Goal: Transaction & Acquisition: Purchase product/service

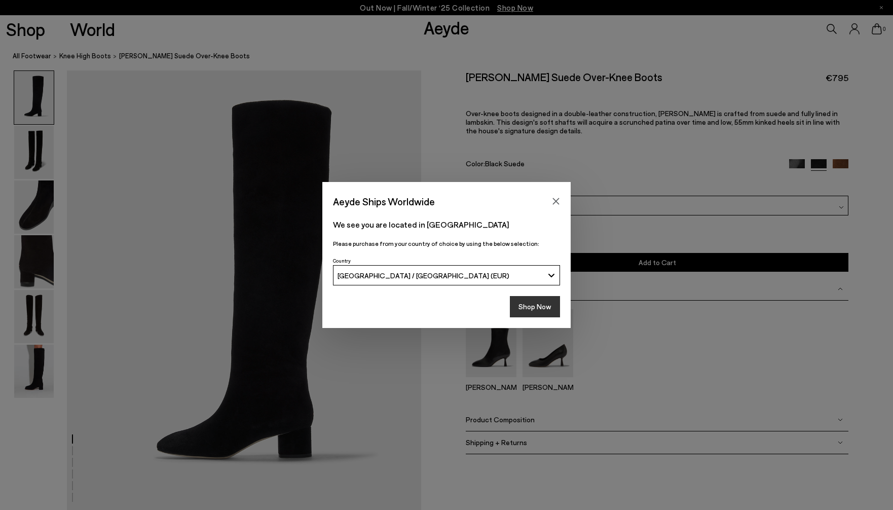
click at [543, 311] on button "Shop Now" at bounding box center [535, 306] width 50 height 21
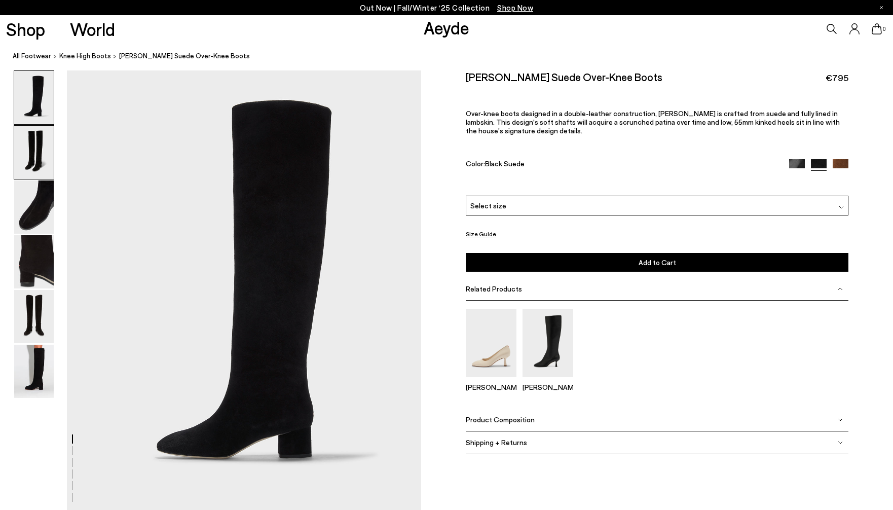
click at [28, 154] on img at bounding box center [34, 152] width 40 height 53
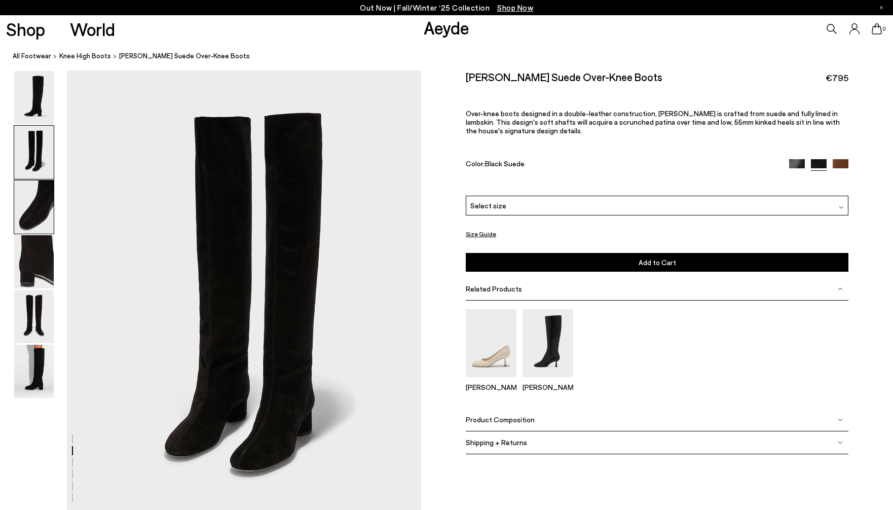
click at [32, 204] on img at bounding box center [34, 206] width 40 height 53
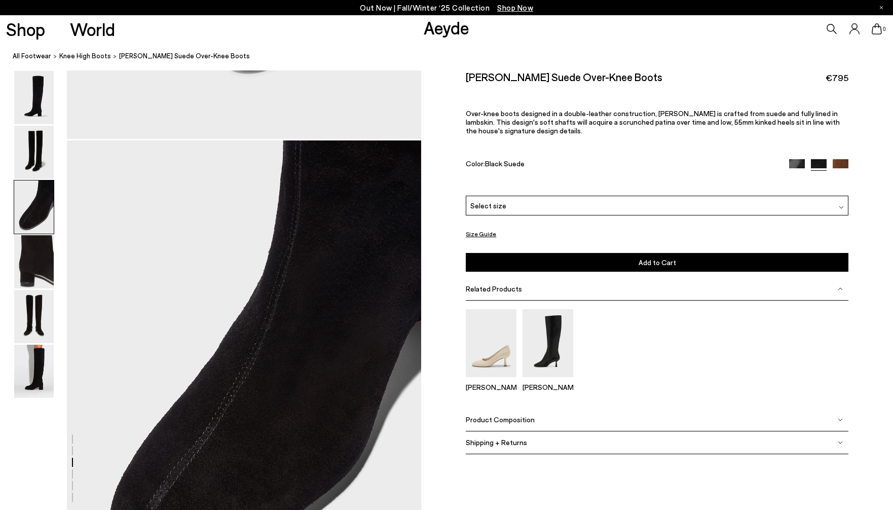
scroll to position [915, 0]
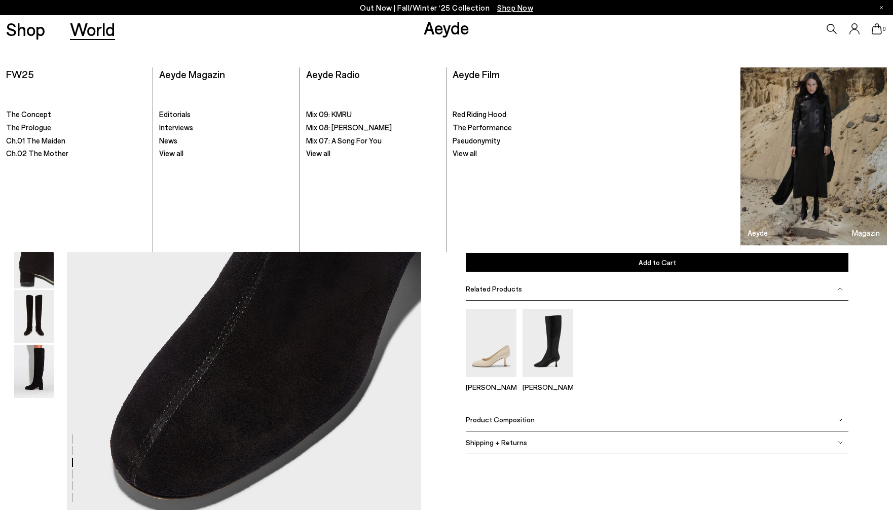
click at [31, 55] on div "World FW25 FW25 . The Concept" at bounding box center [446, 147] width 893 height 209
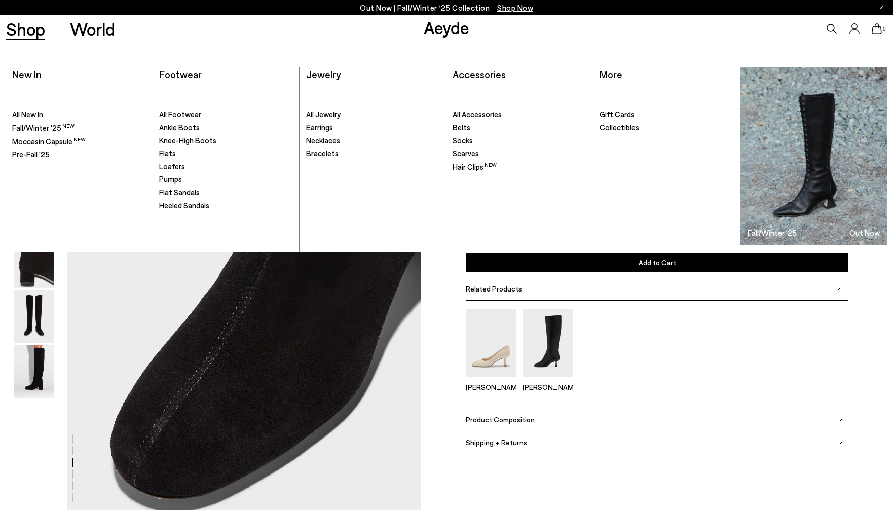
click at [25, 30] on link "Shop" at bounding box center [25, 29] width 39 height 18
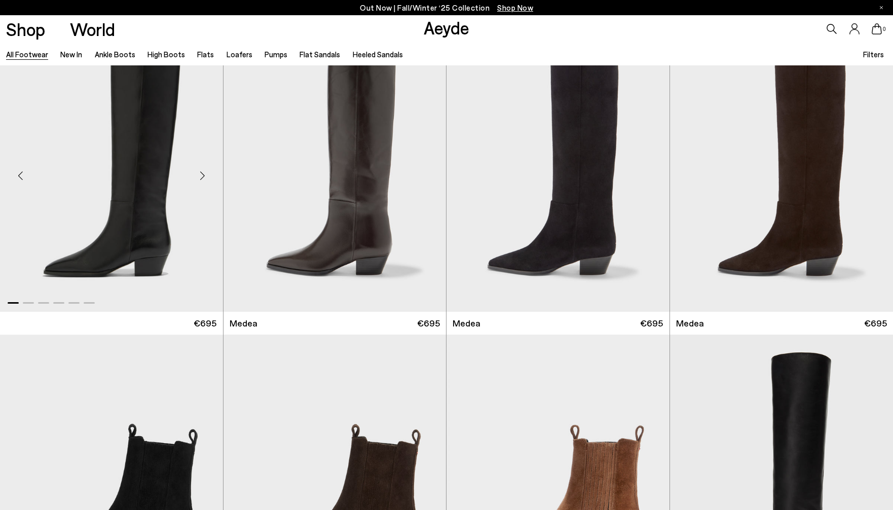
scroll to position [27, 0]
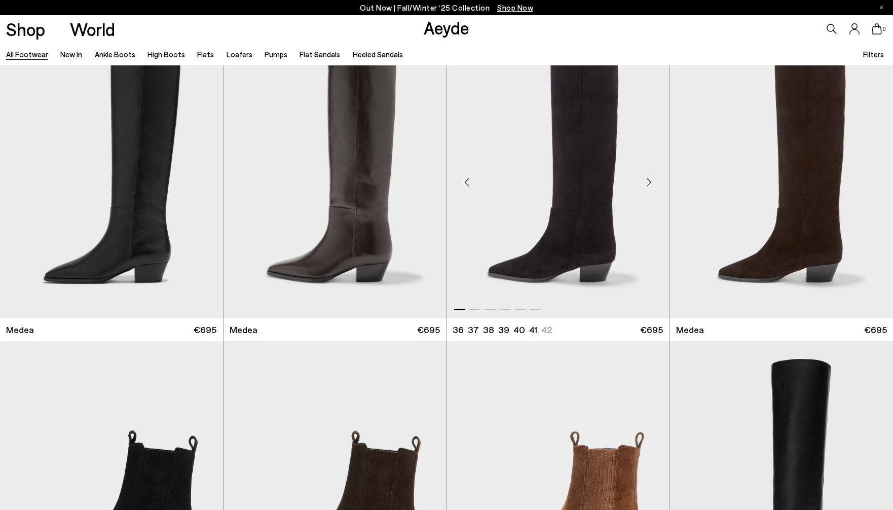
click at [578, 202] on img "1 / 6" at bounding box center [557, 178] width 223 height 280
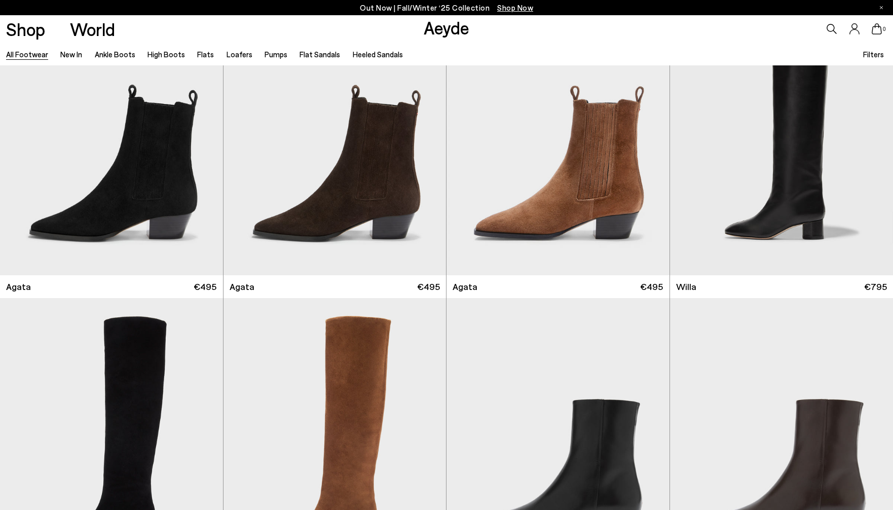
scroll to position [374, 0]
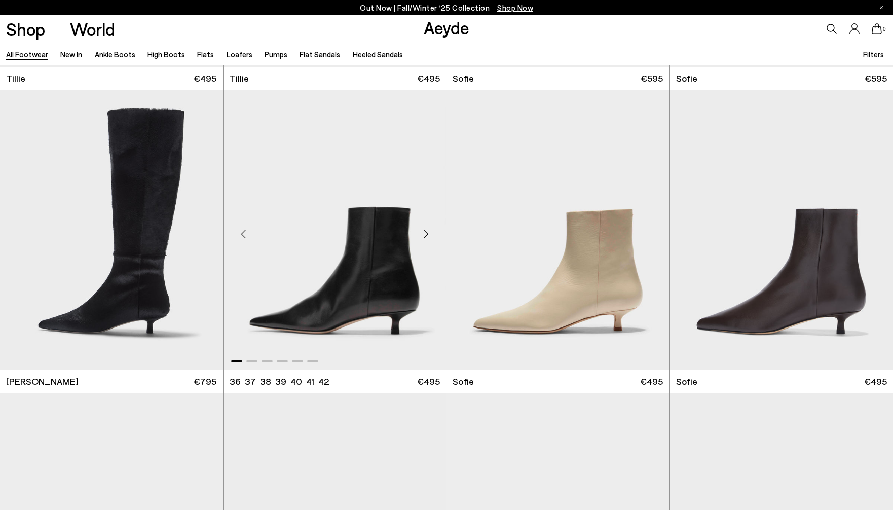
scroll to position [3596, 0]
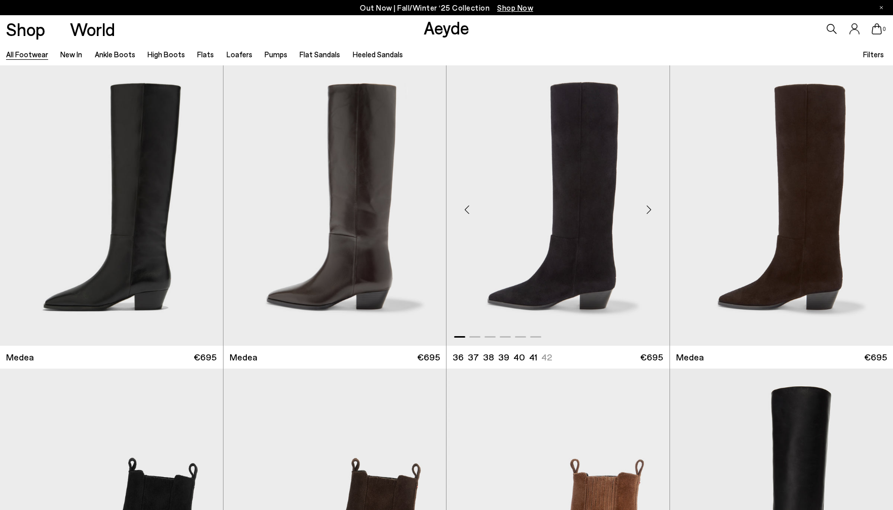
click at [582, 218] on img "1 / 6" at bounding box center [557, 205] width 223 height 280
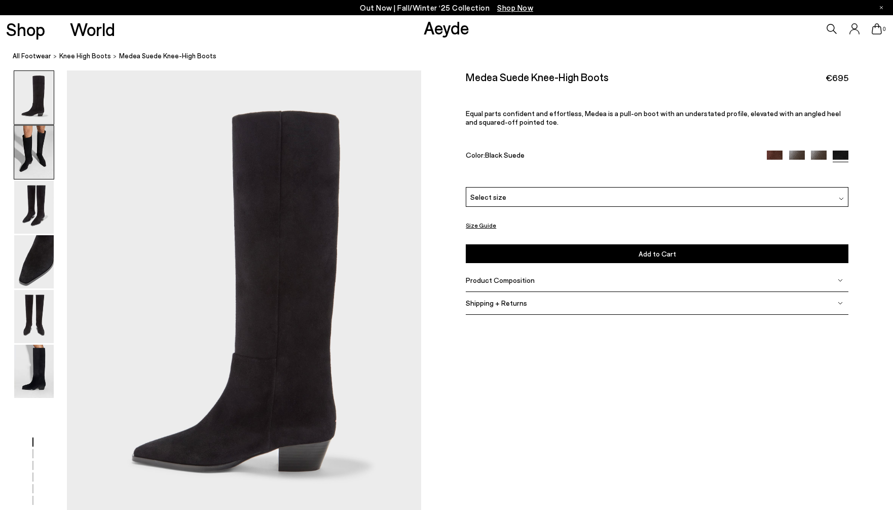
click at [32, 155] on img at bounding box center [34, 152] width 40 height 53
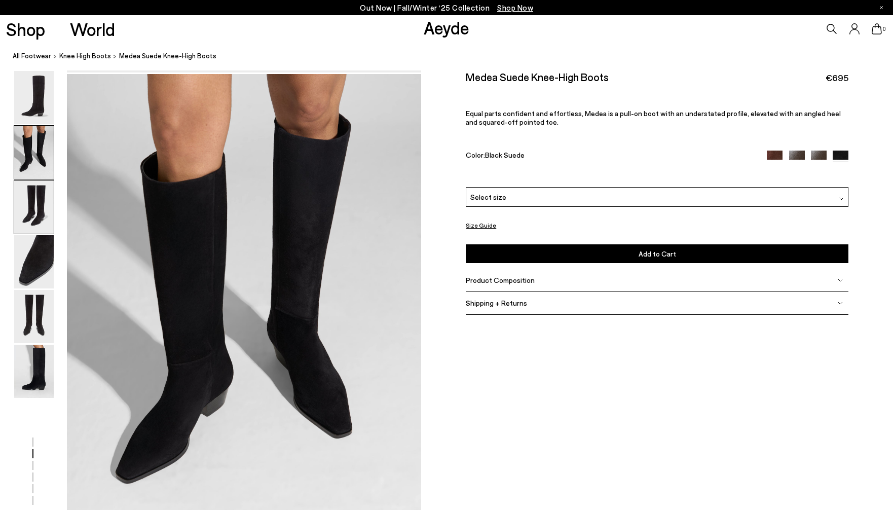
scroll to position [474, 0]
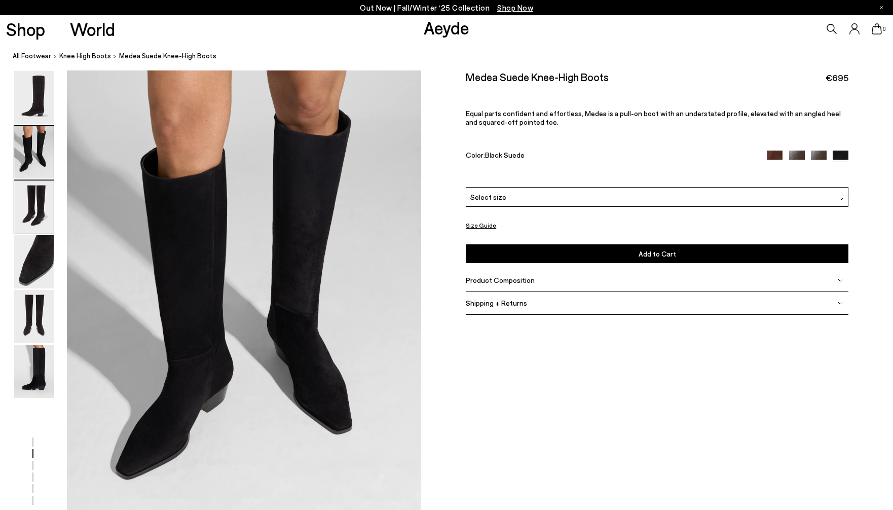
click at [43, 209] on img at bounding box center [34, 206] width 40 height 53
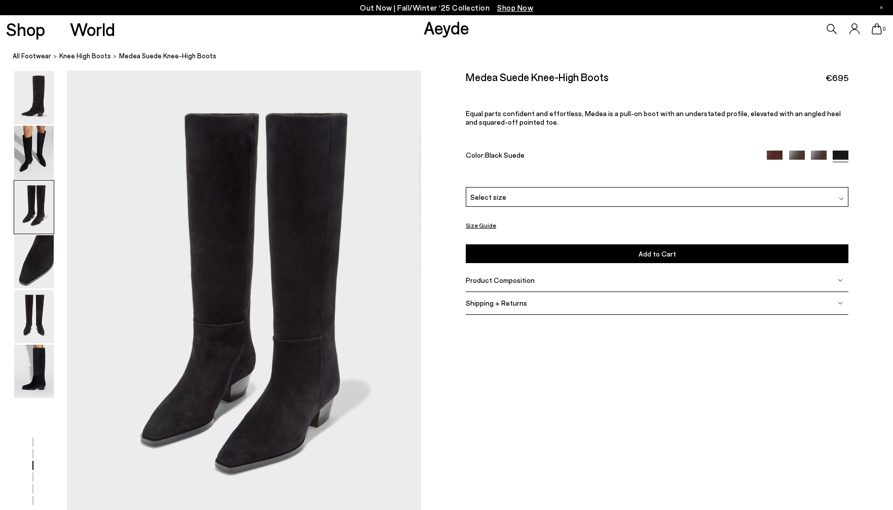
scroll to position [948, 0]
click at [34, 258] on img at bounding box center [34, 261] width 40 height 53
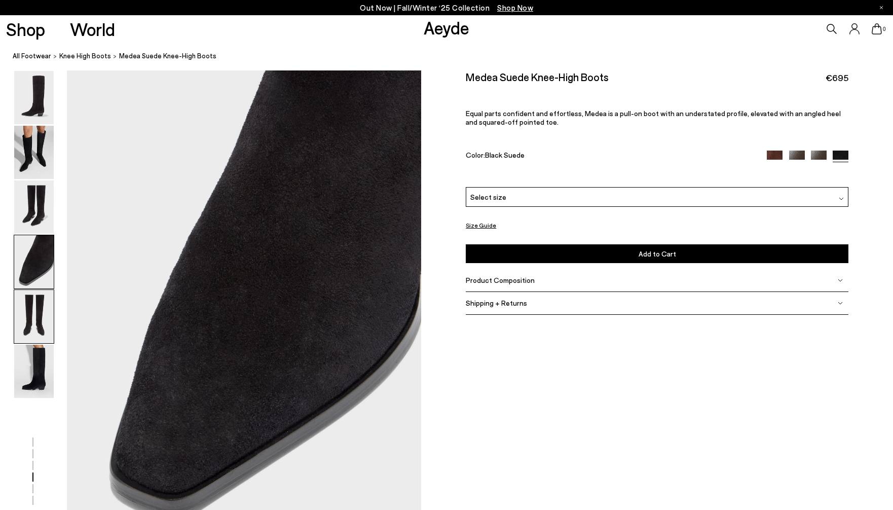
click at [36, 319] on img at bounding box center [34, 316] width 40 height 53
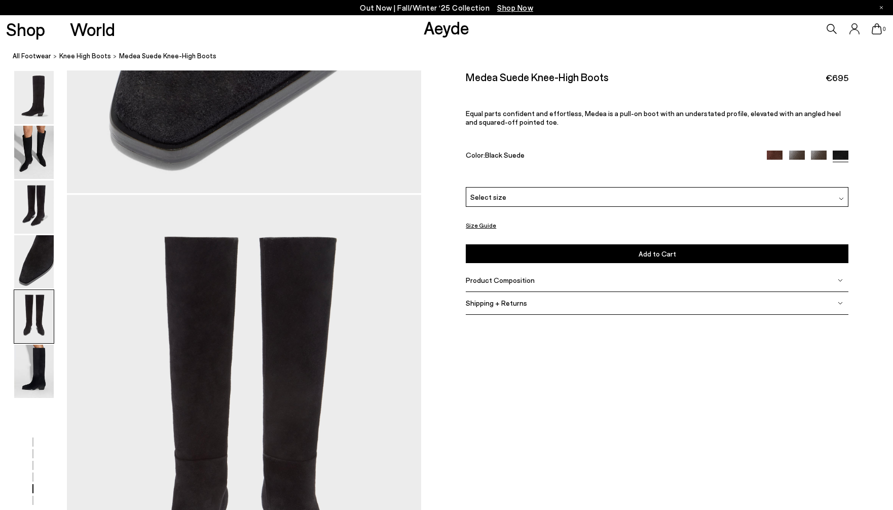
scroll to position [1896, 0]
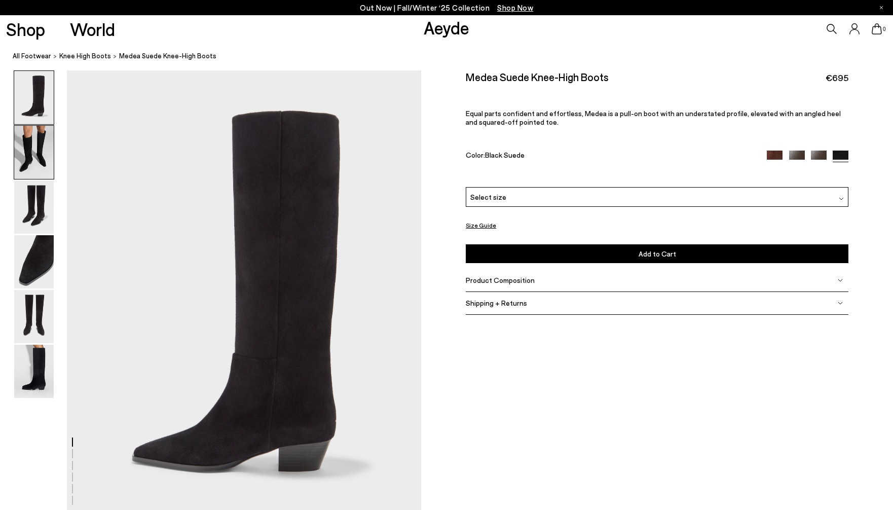
click at [39, 164] on img at bounding box center [34, 152] width 40 height 53
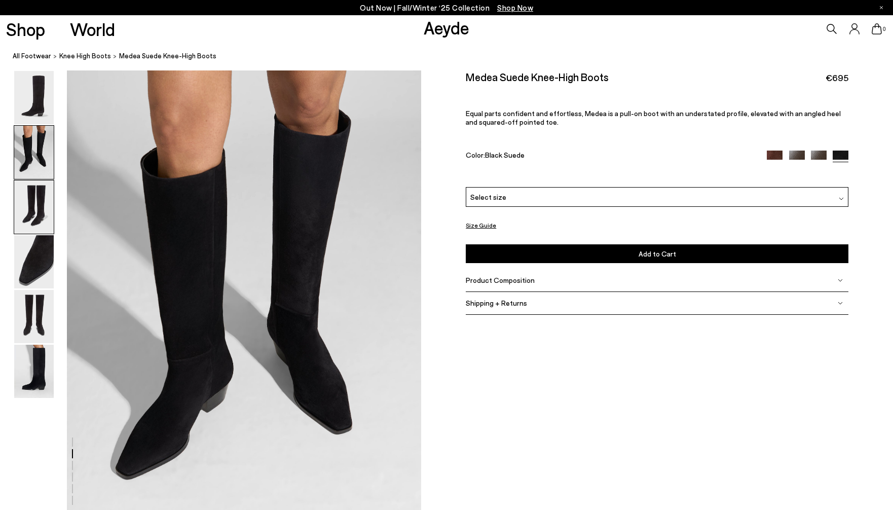
click at [42, 206] on img at bounding box center [34, 206] width 40 height 53
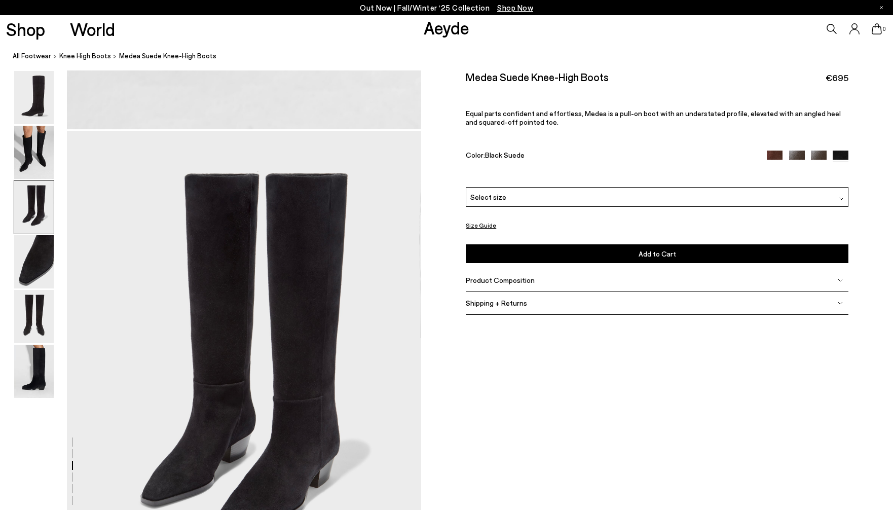
scroll to position [948, 0]
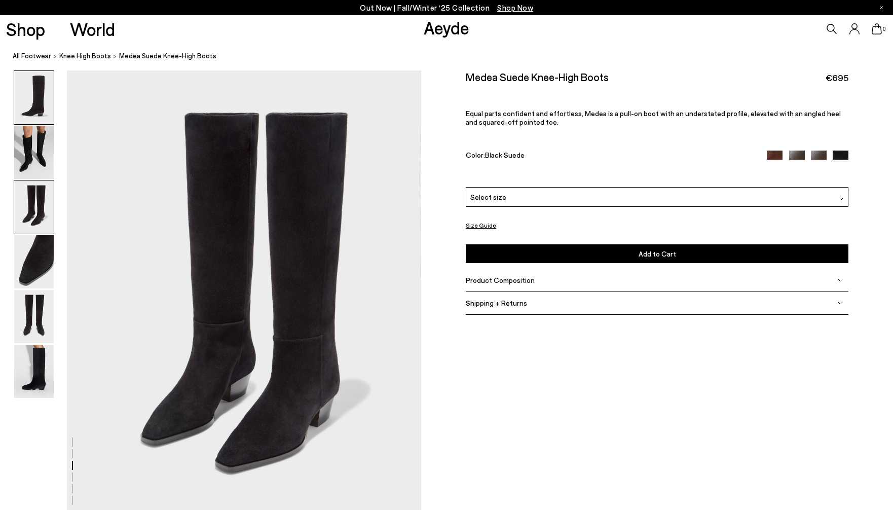
click at [41, 86] on img at bounding box center [34, 97] width 40 height 53
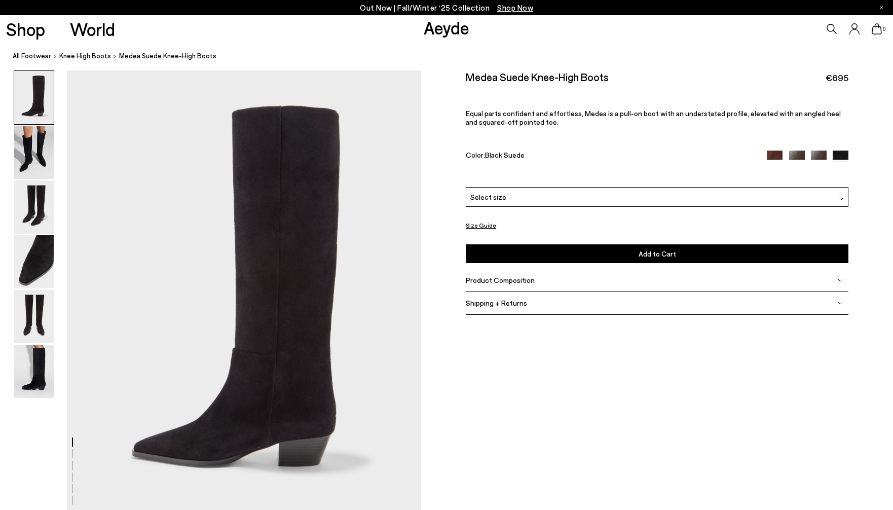
scroll to position [0, 0]
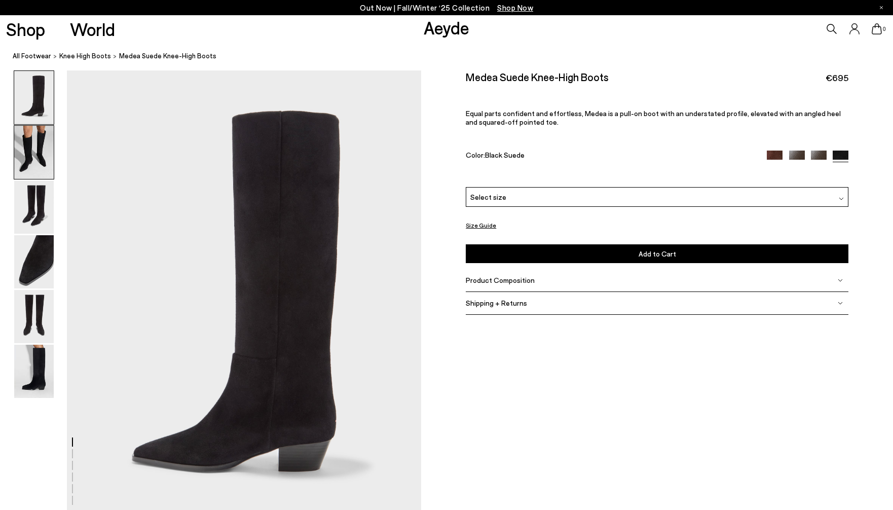
click at [43, 133] on img at bounding box center [34, 152] width 40 height 53
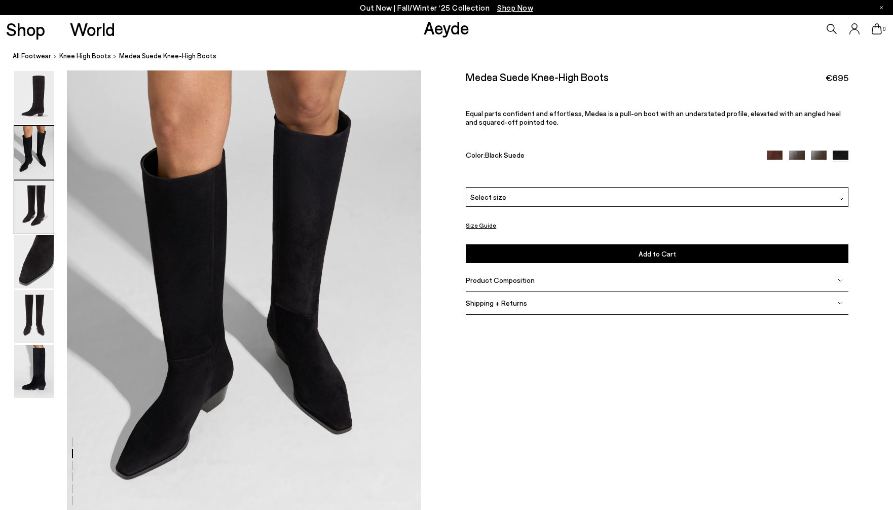
click at [45, 202] on img at bounding box center [34, 206] width 40 height 53
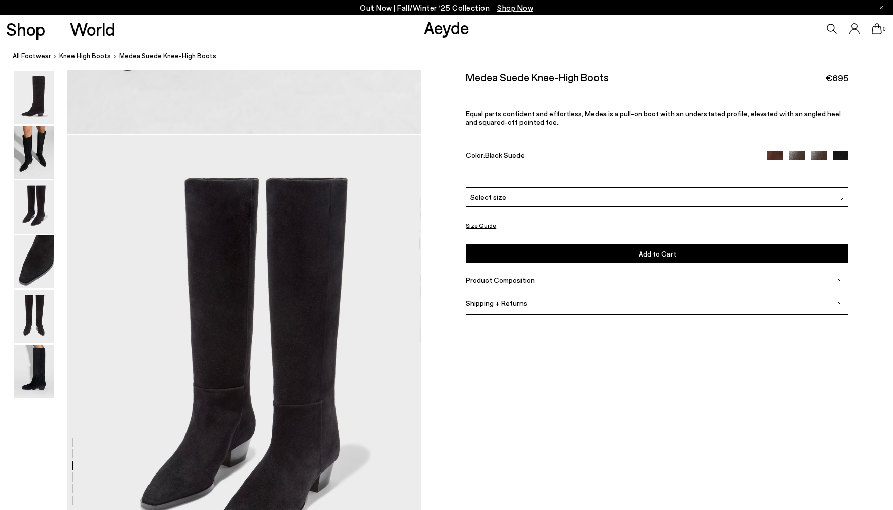
scroll to position [948, 0]
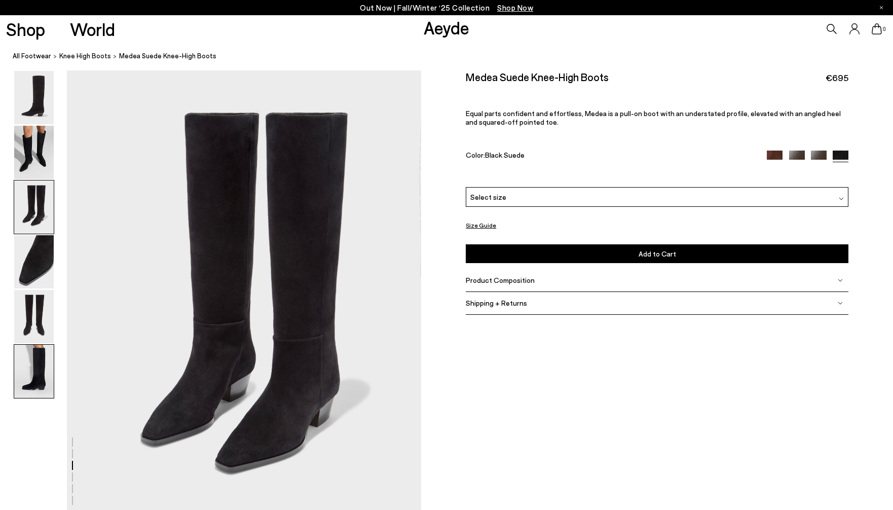
click at [43, 397] on img at bounding box center [34, 371] width 40 height 53
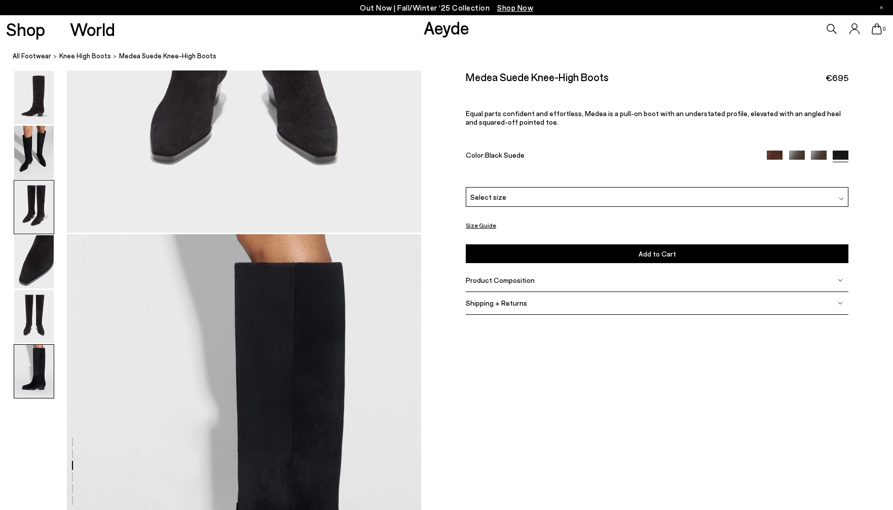
scroll to position [2440, 0]
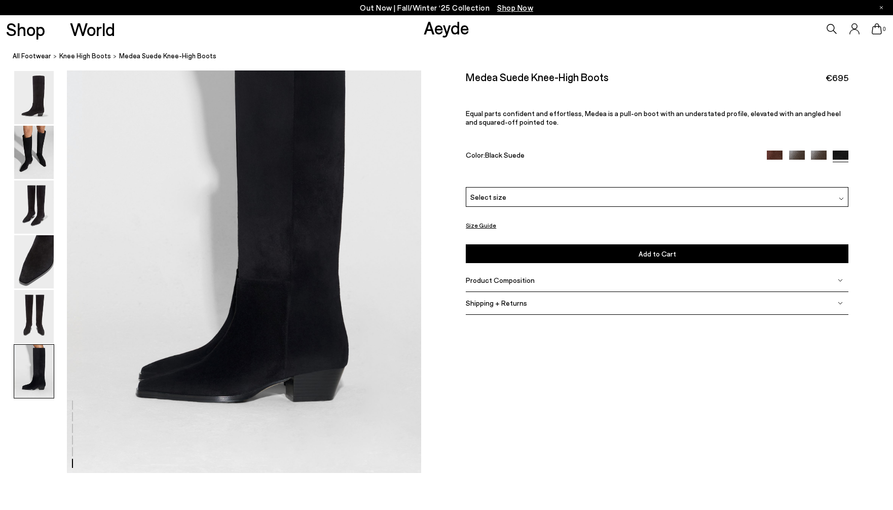
click at [41, 381] on img at bounding box center [34, 371] width 40 height 53
click at [33, 324] on img at bounding box center [34, 316] width 40 height 53
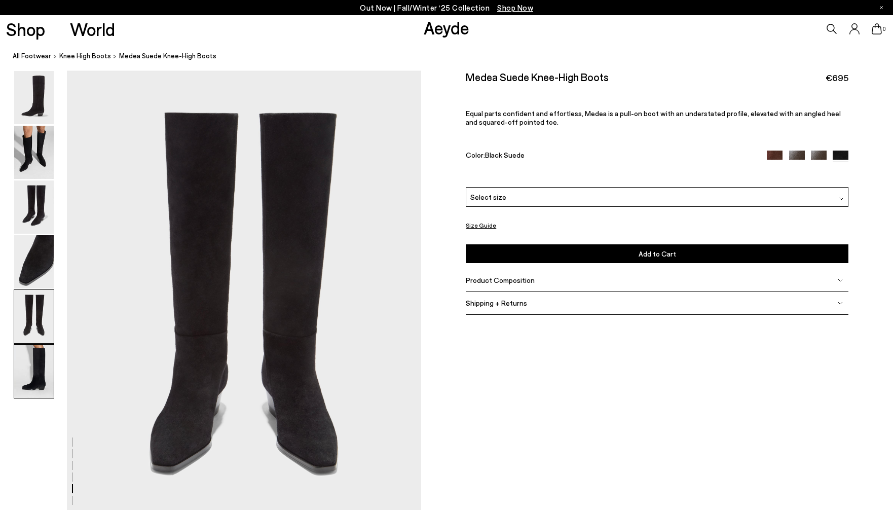
click at [32, 360] on img at bounding box center [34, 371] width 40 height 53
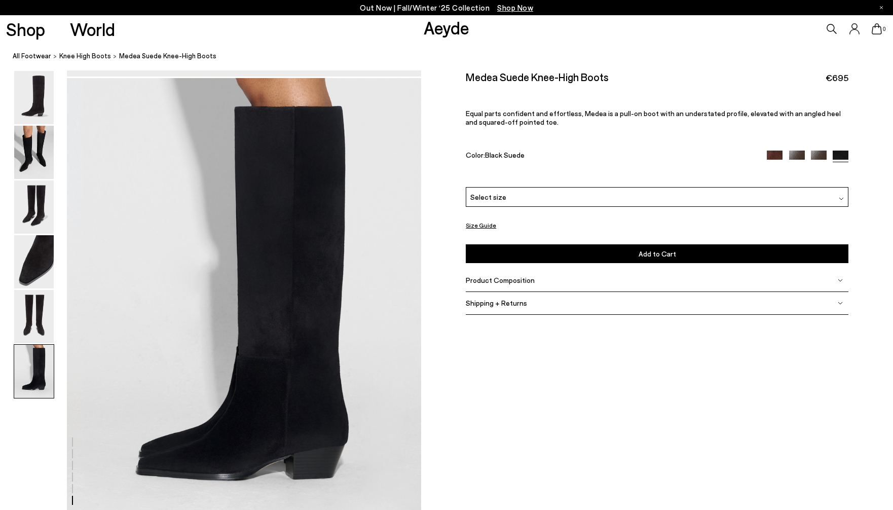
scroll to position [2366, 0]
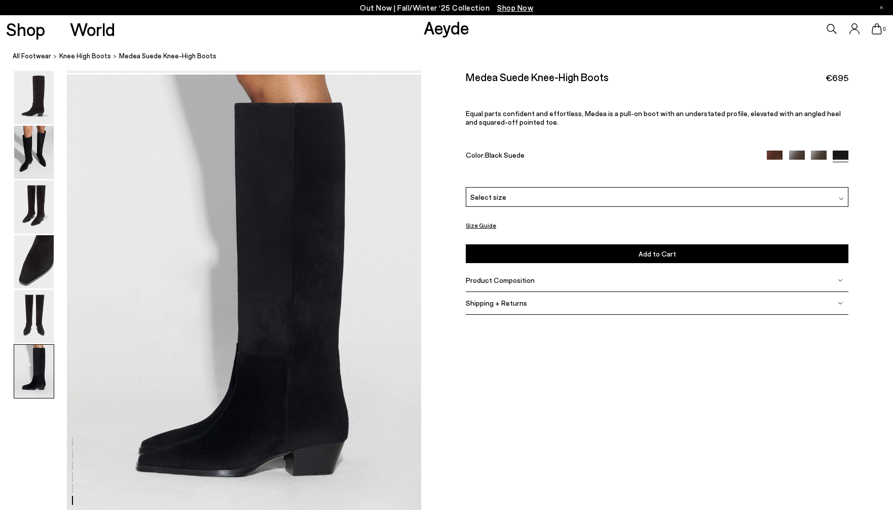
click at [477, 284] on span "Product Composition" at bounding box center [500, 280] width 69 height 9
